Goal: Find specific page/section: Find specific page/section

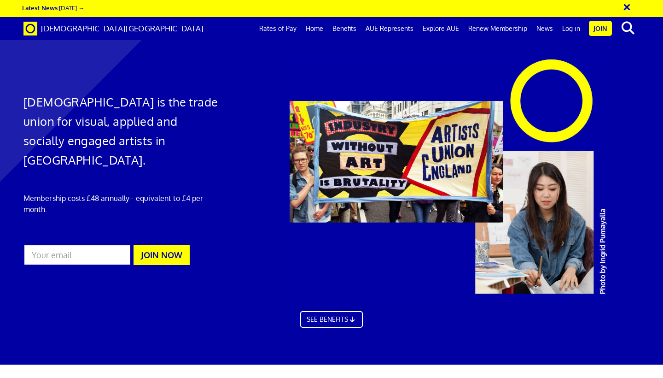
scroll to position [0, 5]
click at [567, 27] on link "Log in" at bounding box center [571, 28] width 27 height 23
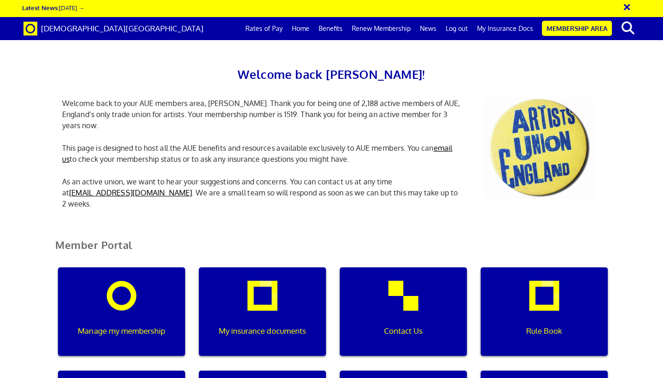
scroll to position [0, 3]
click at [490, 28] on link "My Insurance Docs" at bounding box center [505, 28] width 65 height 23
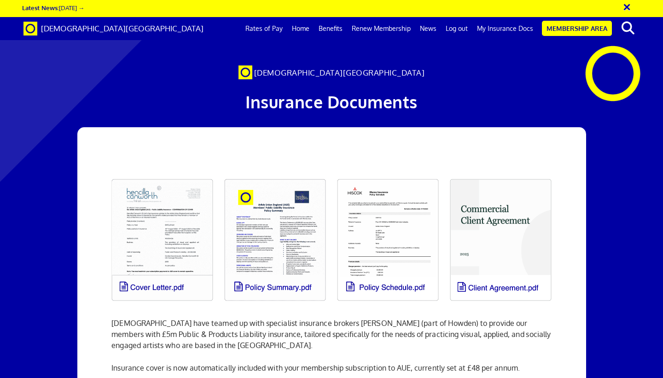
scroll to position [0, 5]
click at [259, 263] on link at bounding box center [275, 239] width 113 height 133
click at [385, 258] on link at bounding box center [388, 239] width 113 height 133
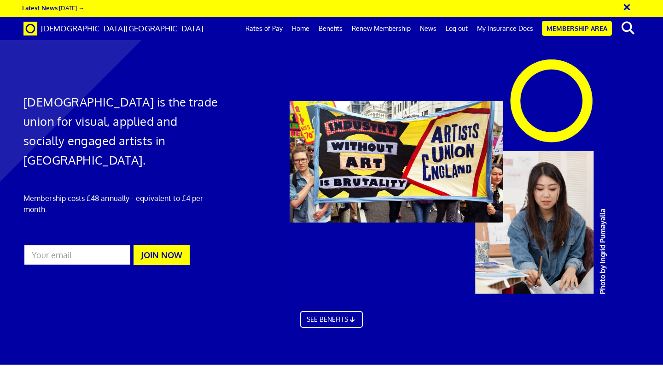
scroll to position [0, 5]
click at [519, 27] on link "My Insurance Docs" at bounding box center [505, 28] width 65 height 23
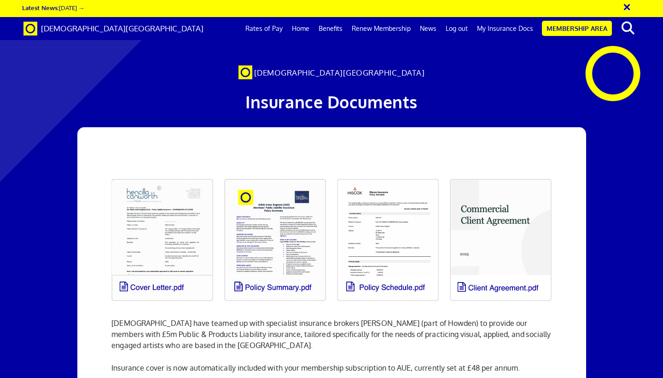
scroll to position [0, 5]
click at [389, 227] on link at bounding box center [388, 239] width 113 height 133
